Goal: Information Seeking & Learning: Learn about a topic

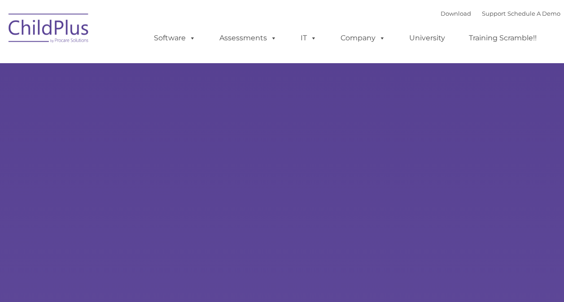
select select "MEDIUM"
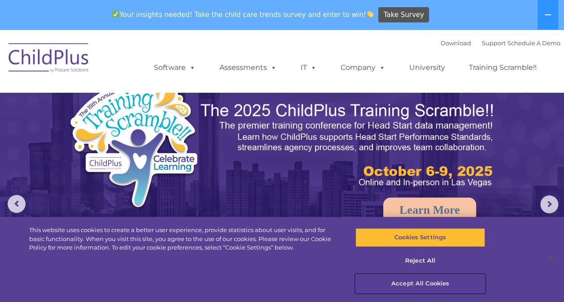
click at [411, 283] on button "Accept All Cookies" at bounding box center [420, 283] width 130 height 19
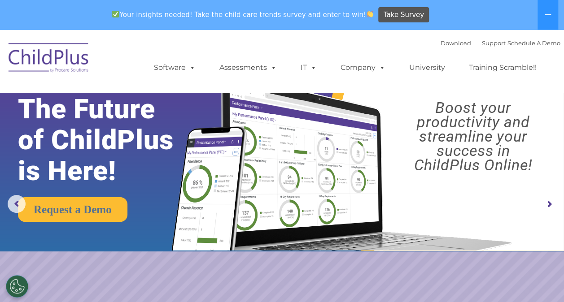
click at [52, 61] on img at bounding box center [49, 59] width 90 height 45
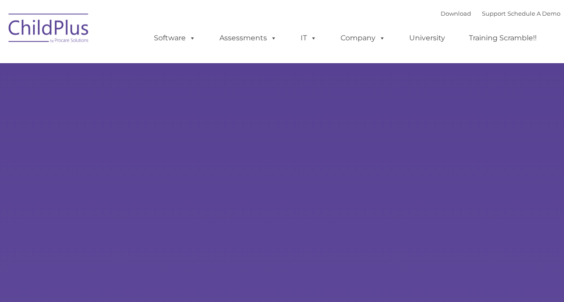
type input ""
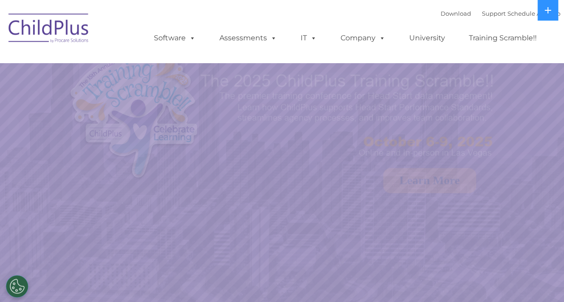
select select "MEDIUM"
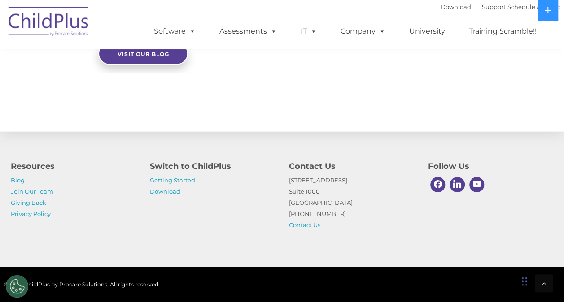
scroll to position [1063, 0]
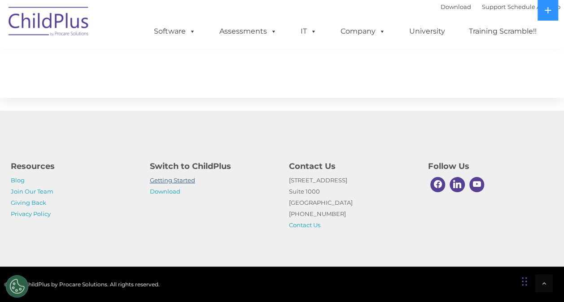
click at [186, 181] on link "Getting Started" at bounding box center [172, 180] width 45 height 7
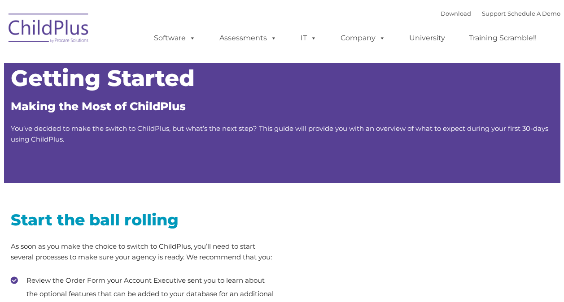
type input ""
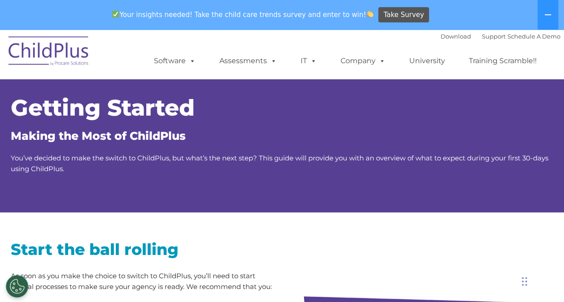
scroll to position [264, 0]
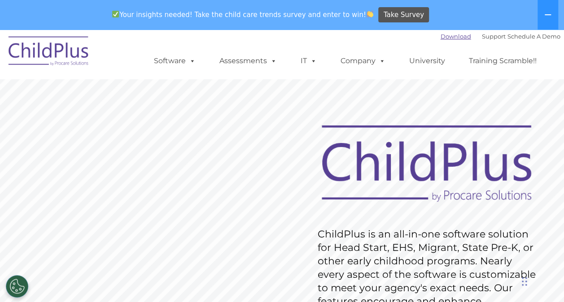
click at [445, 39] on link "Download" at bounding box center [455, 36] width 30 height 7
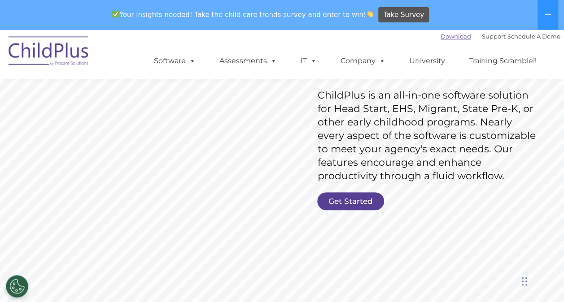
scroll to position [137, 0]
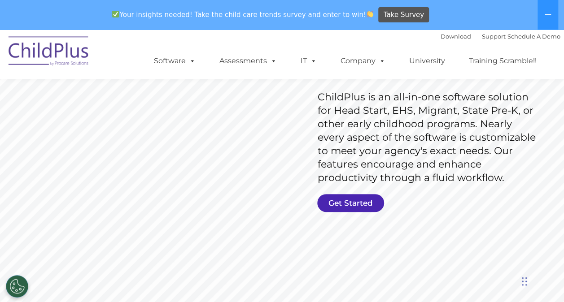
click at [356, 204] on link "Get Started" at bounding box center [350, 203] width 67 height 18
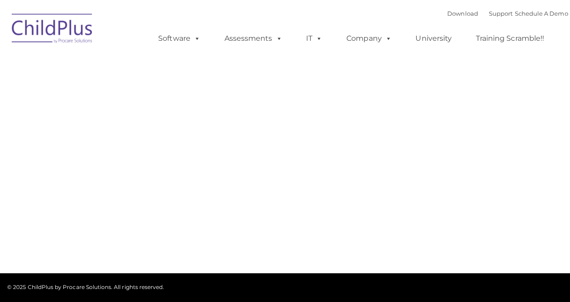
type input ""
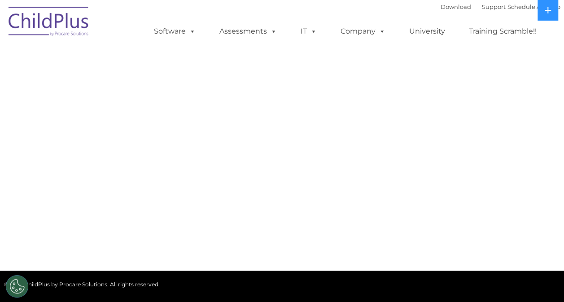
select select "MEDIUM"
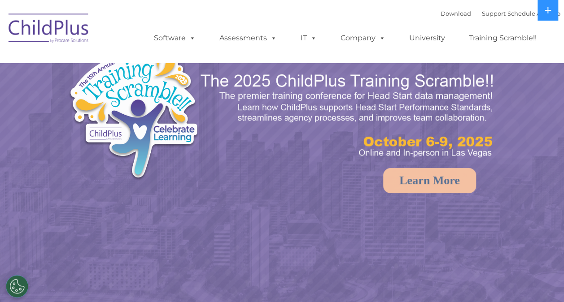
select select "MEDIUM"
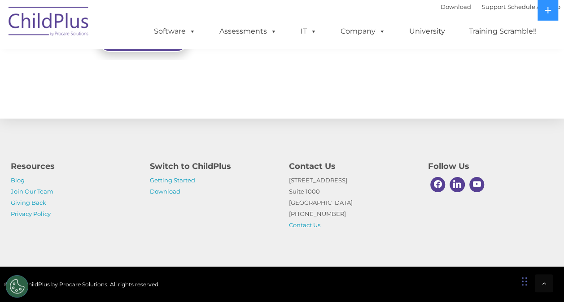
scroll to position [1049, 0]
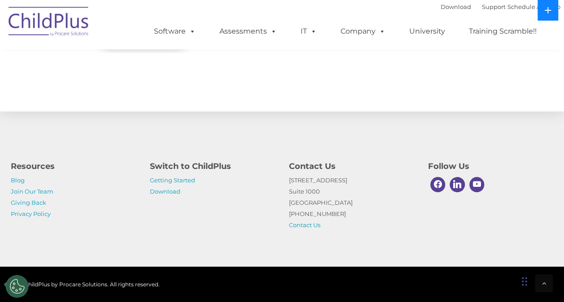
click at [547, 5] on button at bounding box center [547, 10] width 21 height 21
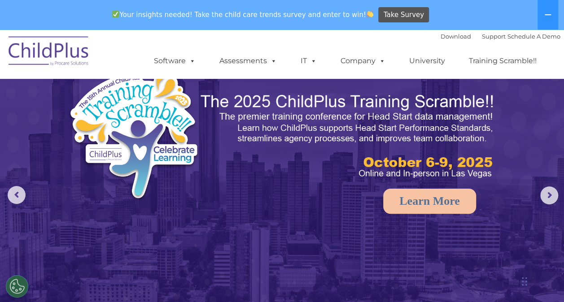
scroll to position [0, 0]
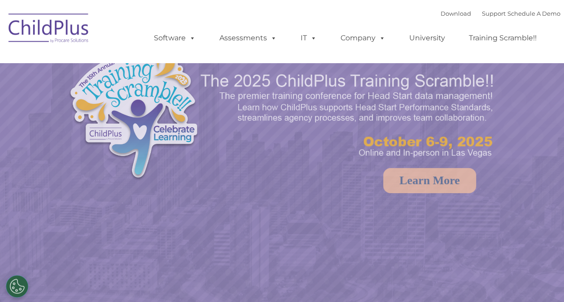
select select "MEDIUM"
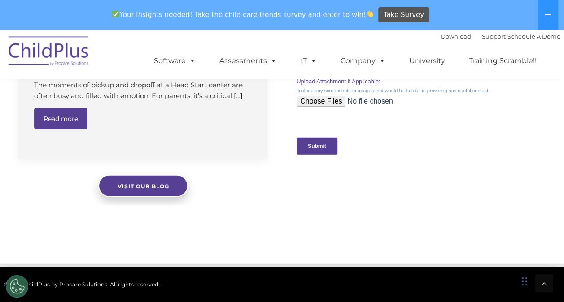
scroll to position [784, 0]
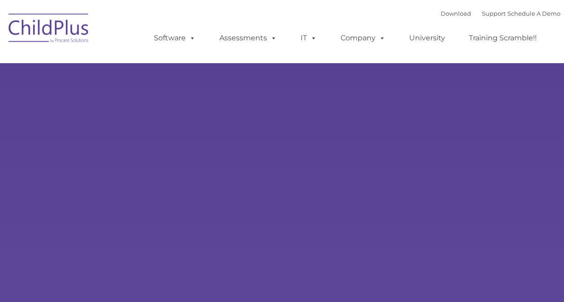
type input ""
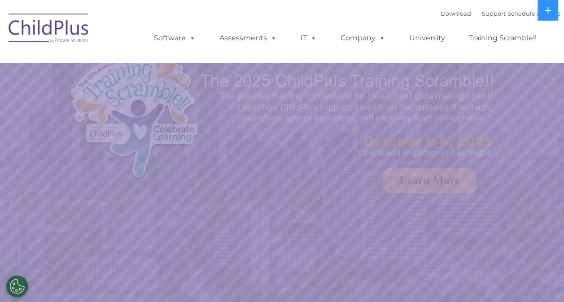
select select "MEDIUM"
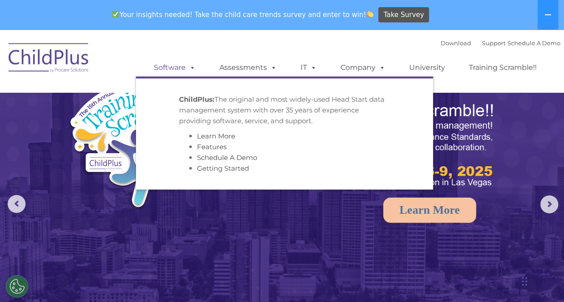
click at [190, 72] on span at bounding box center [191, 67] width 10 height 9
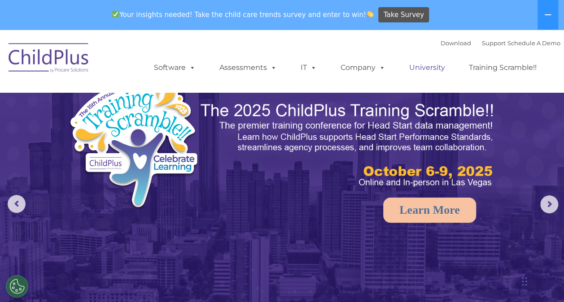
click at [433, 65] on link "University" at bounding box center [427, 68] width 54 height 18
click at [431, 71] on link "University" at bounding box center [427, 68] width 54 height 18
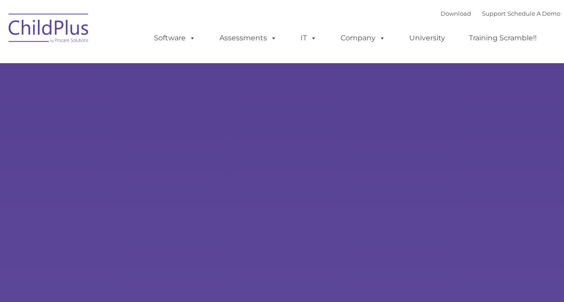
type input ""
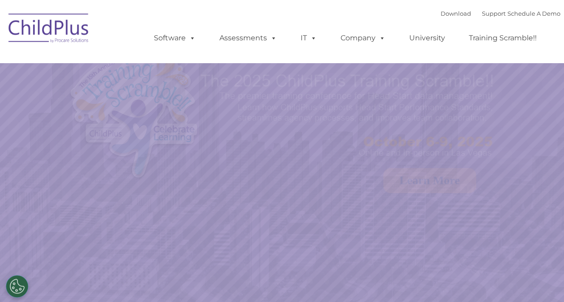
select select "MEDIUM"
